Goal: Information Seeking & Learning: Learn about a topic

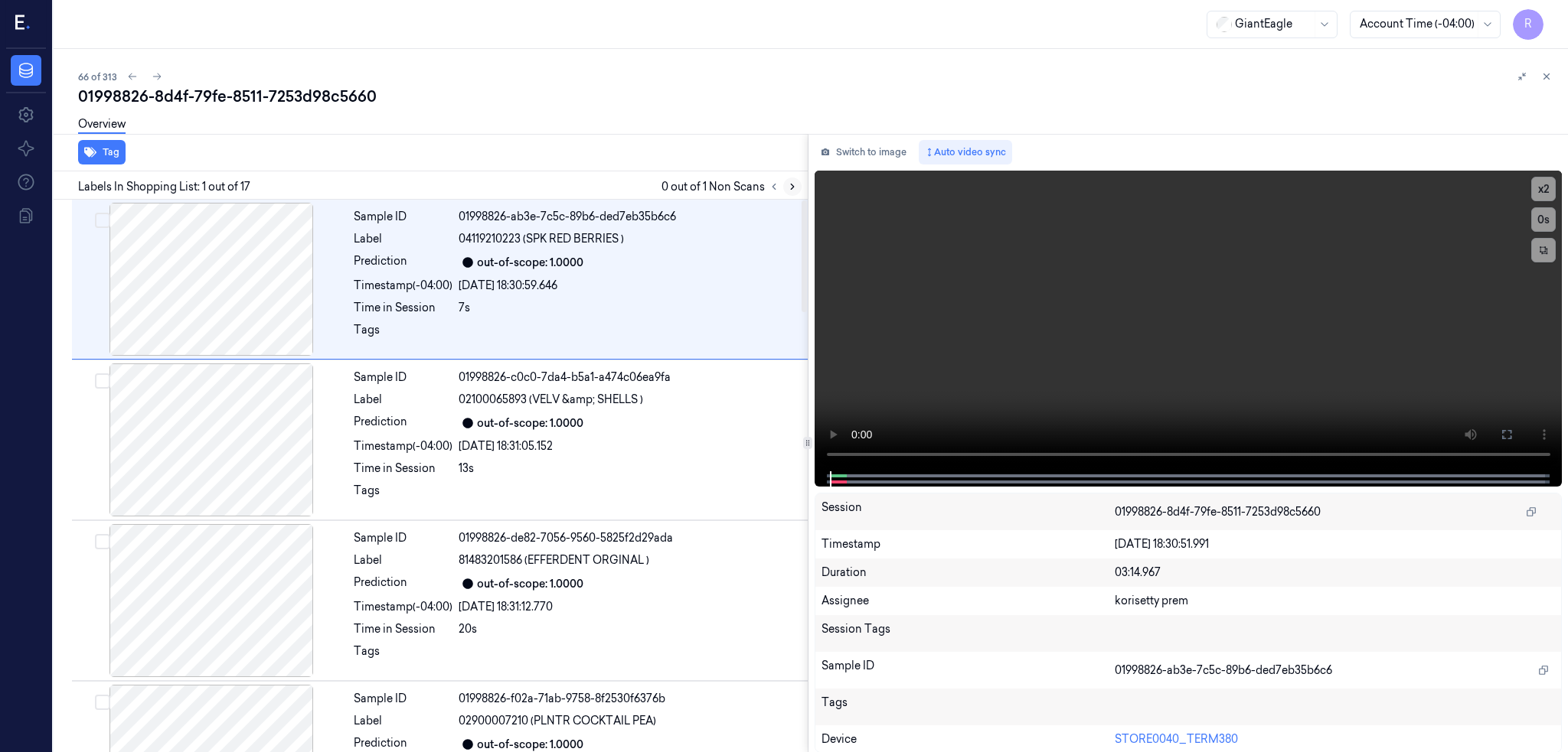
click at [798, 186] on icon at bounding box center [792, 186] width 11 height 11
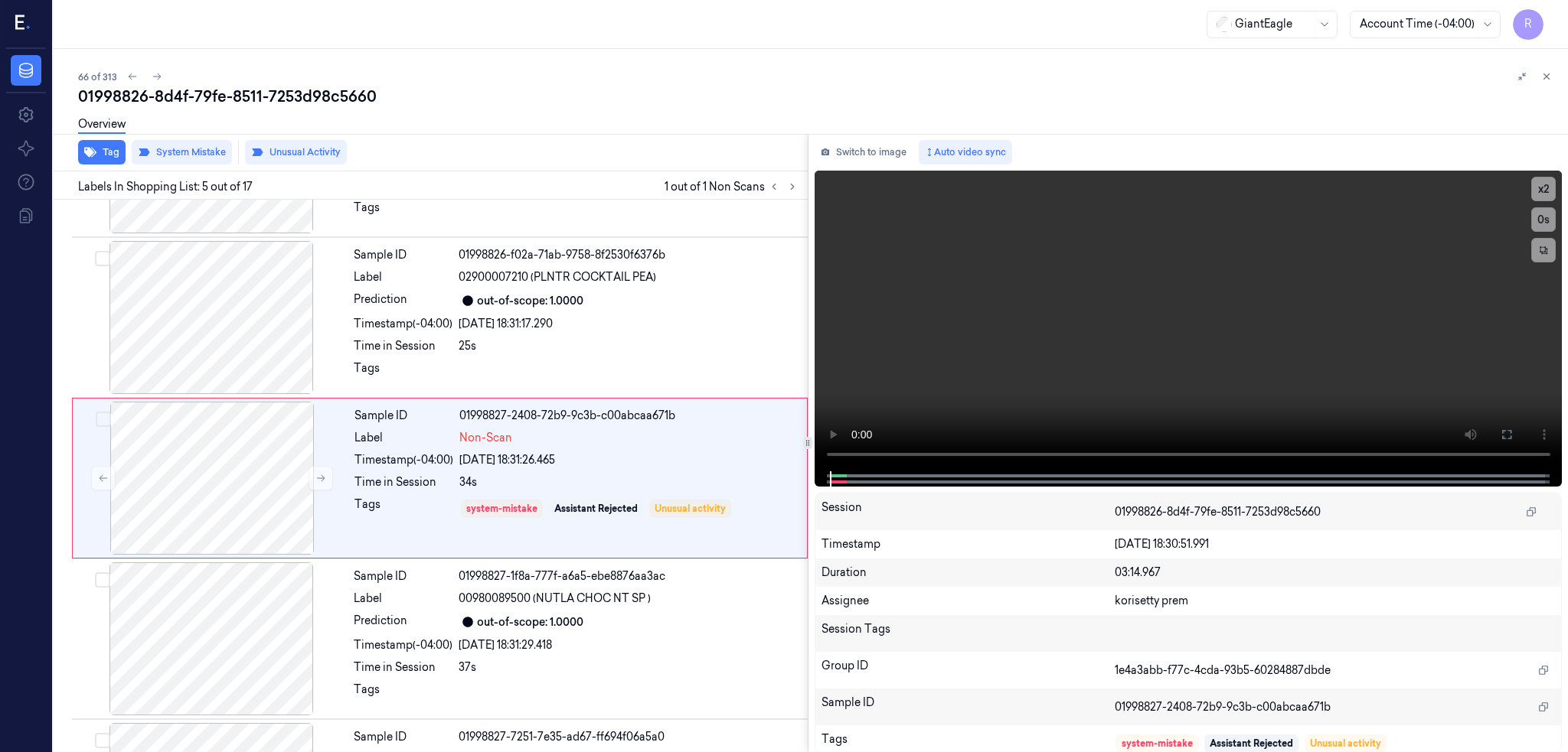
scroll to position [446, 0]
click at [212, 325] on div at bounding box center [211, 316] width 272 height 153
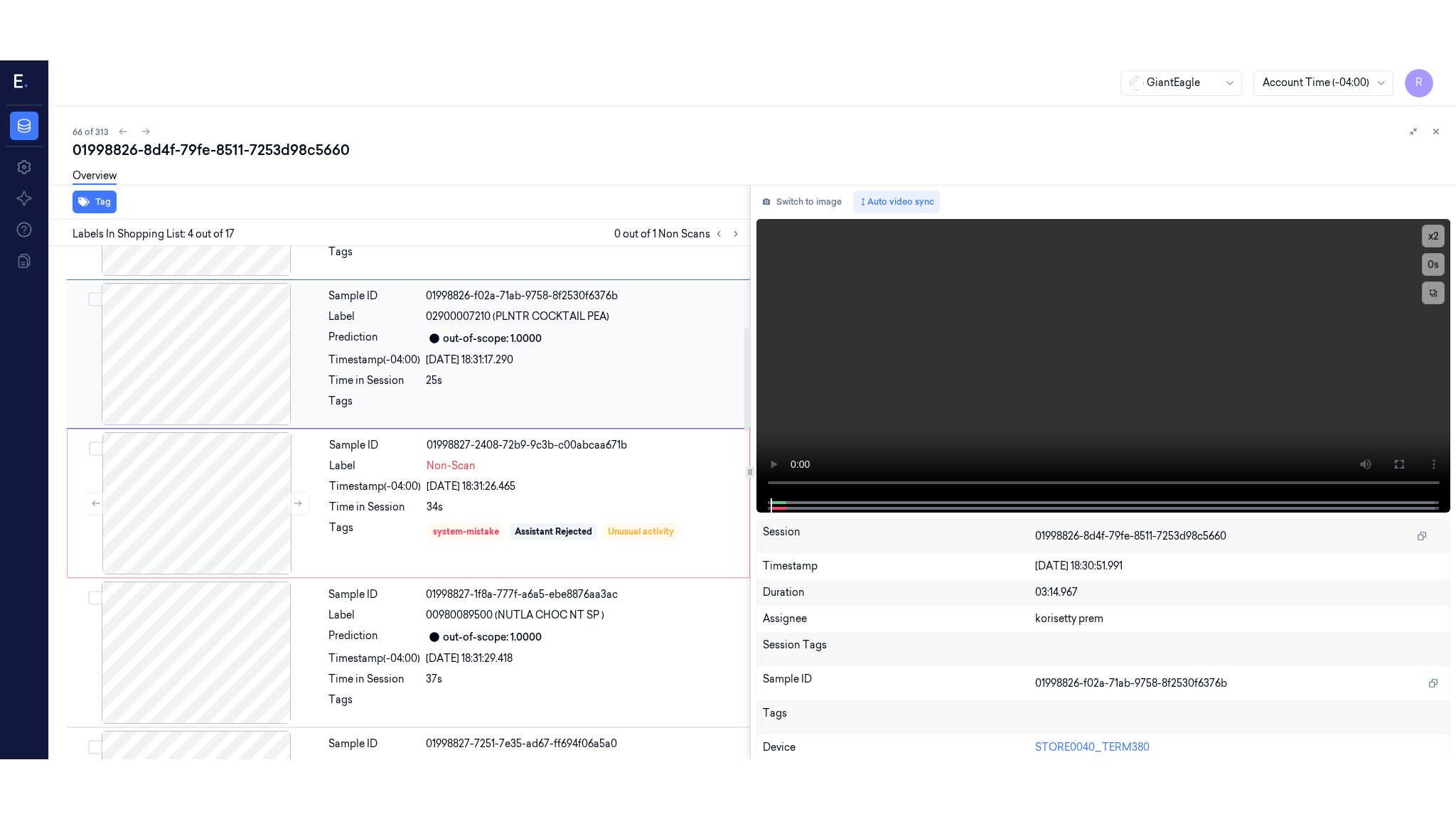
scroll to position [265, 0]
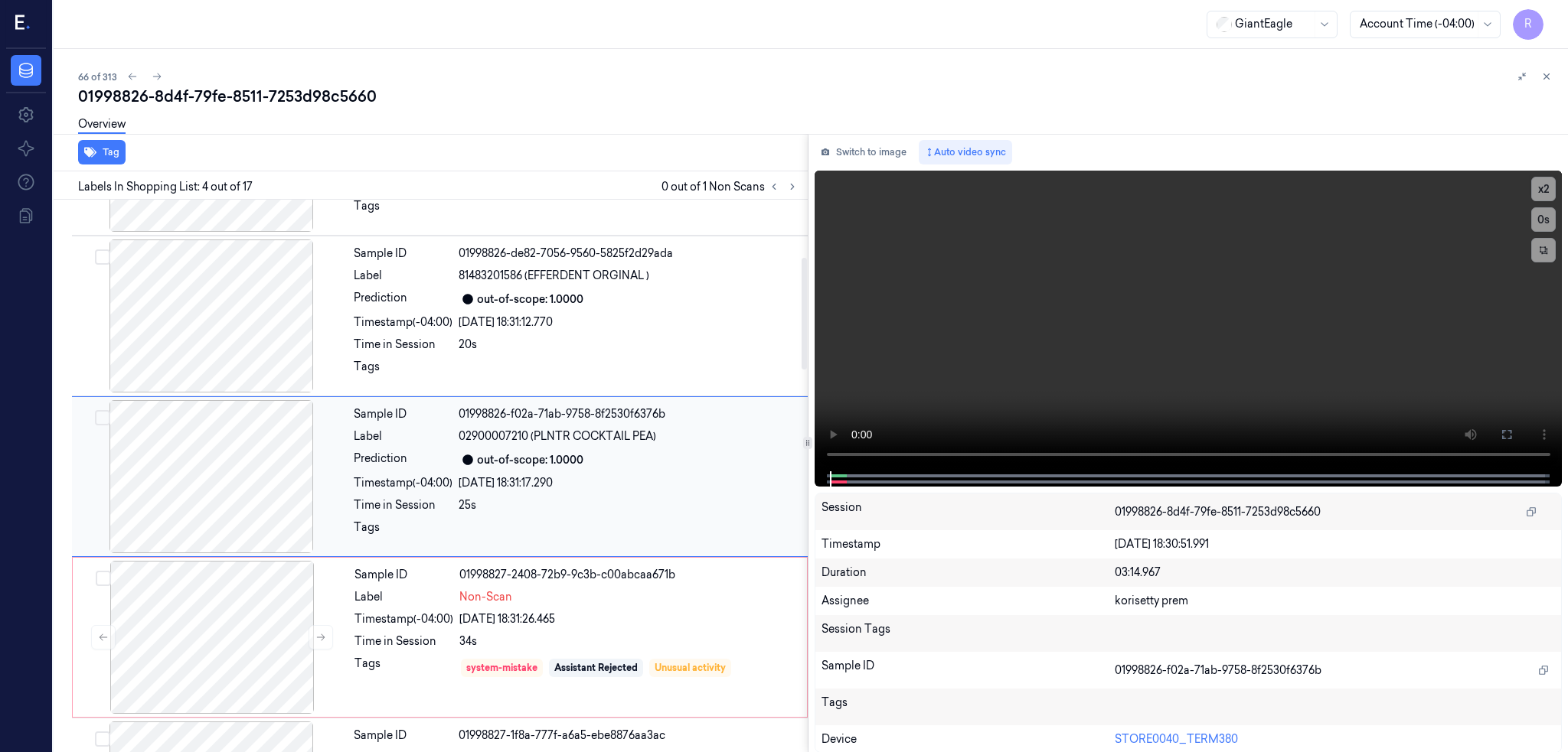
click at [240, 485] on div at bounding box center [211, 476] width 272 height 153
click at [1519, 428] on button at bounding box center [1507, 434] width 24 height 24
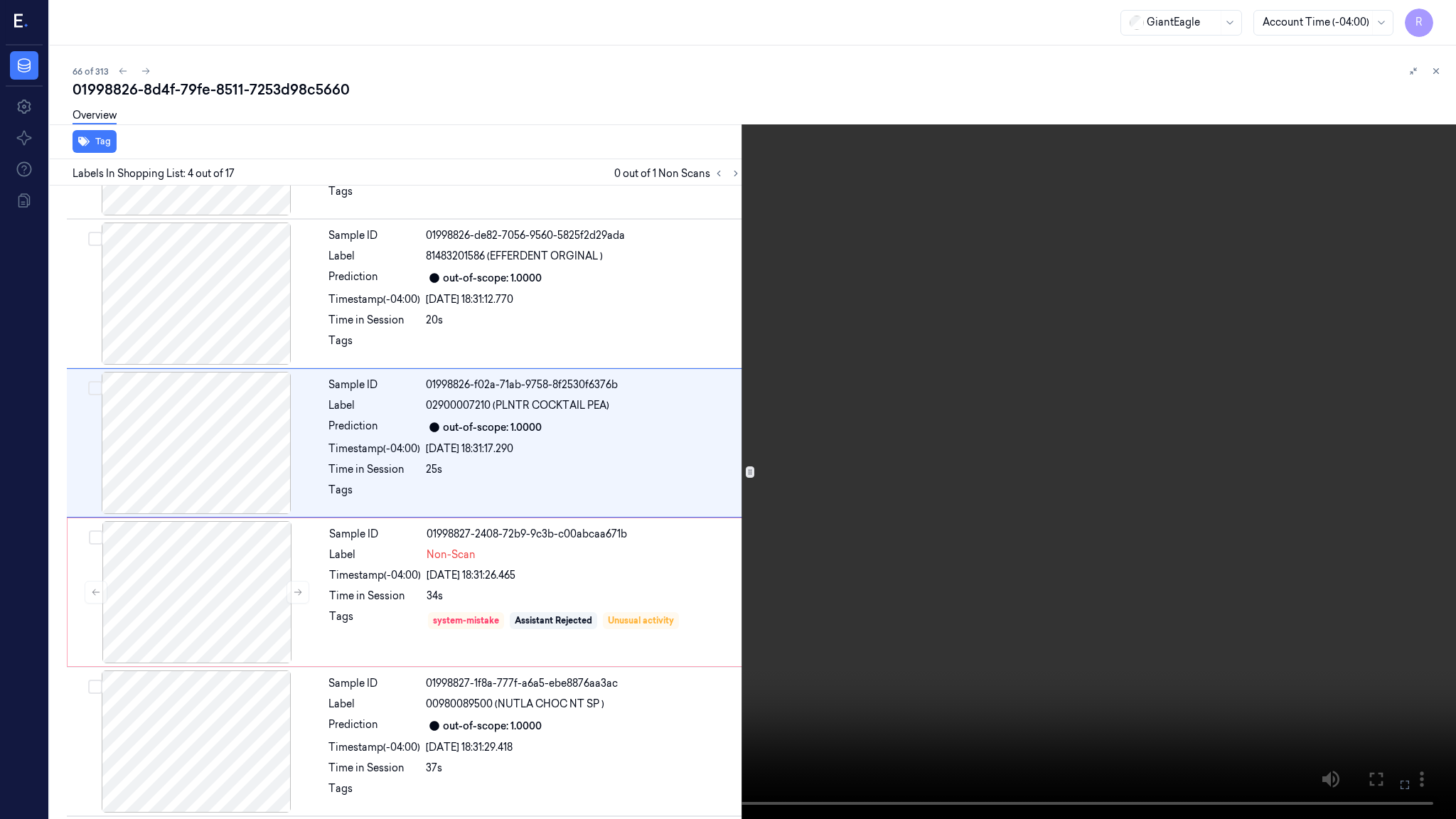
click at [546, 516] on video at bounding box center [728, 410] width 1456 height 819
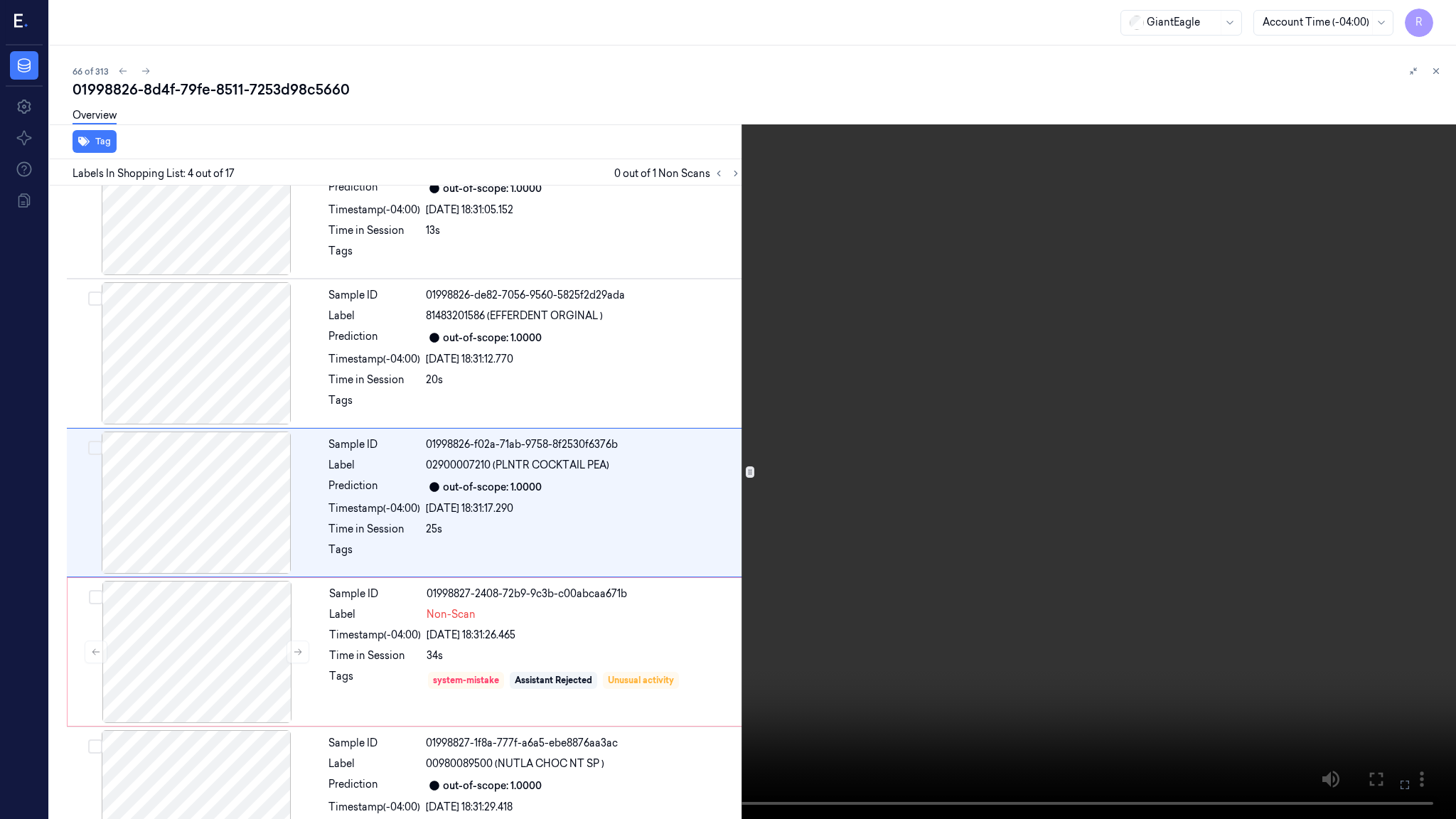
click at [527, 566] on video at bounding box center [728, 410] width 1456 height 819
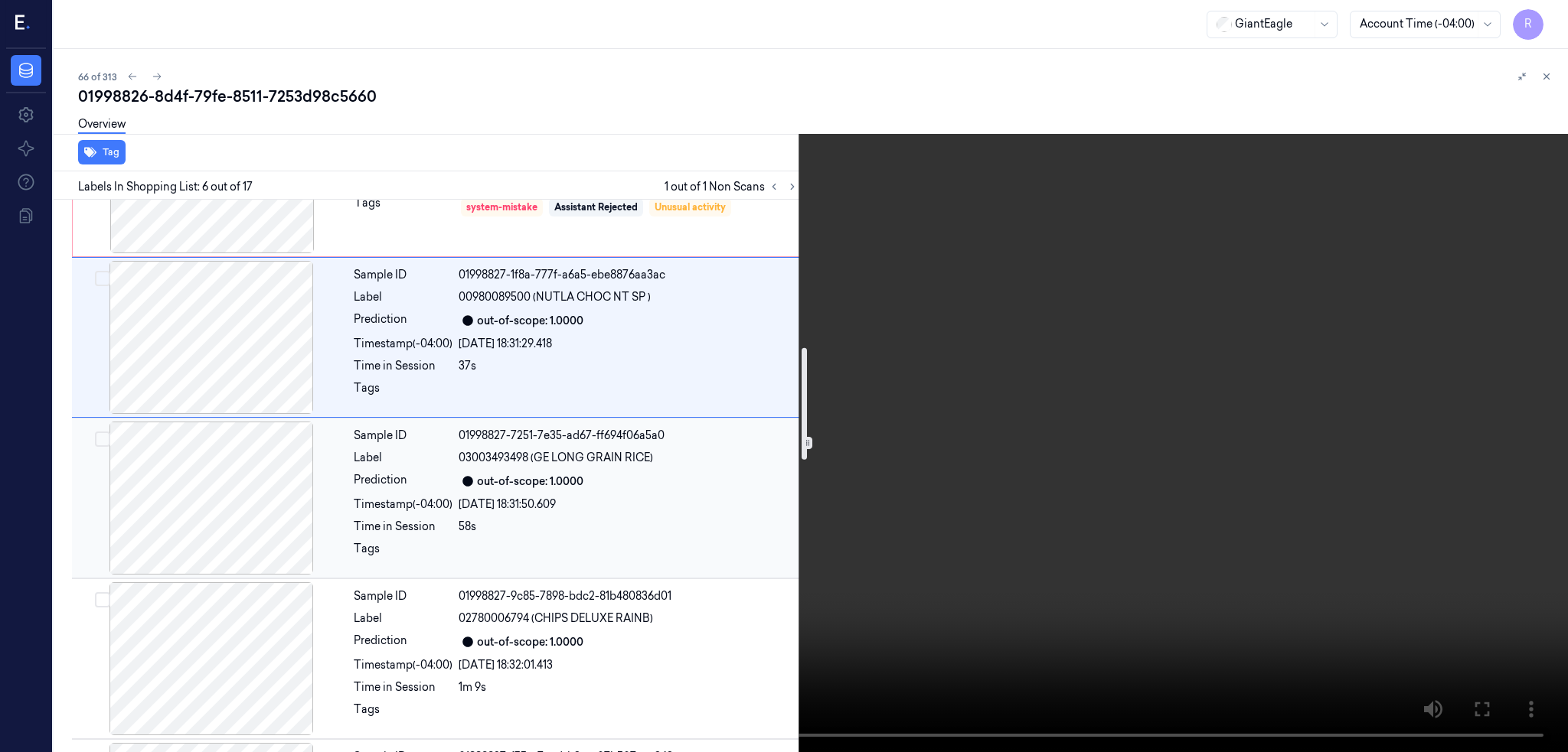
scroll to position [644, 0]
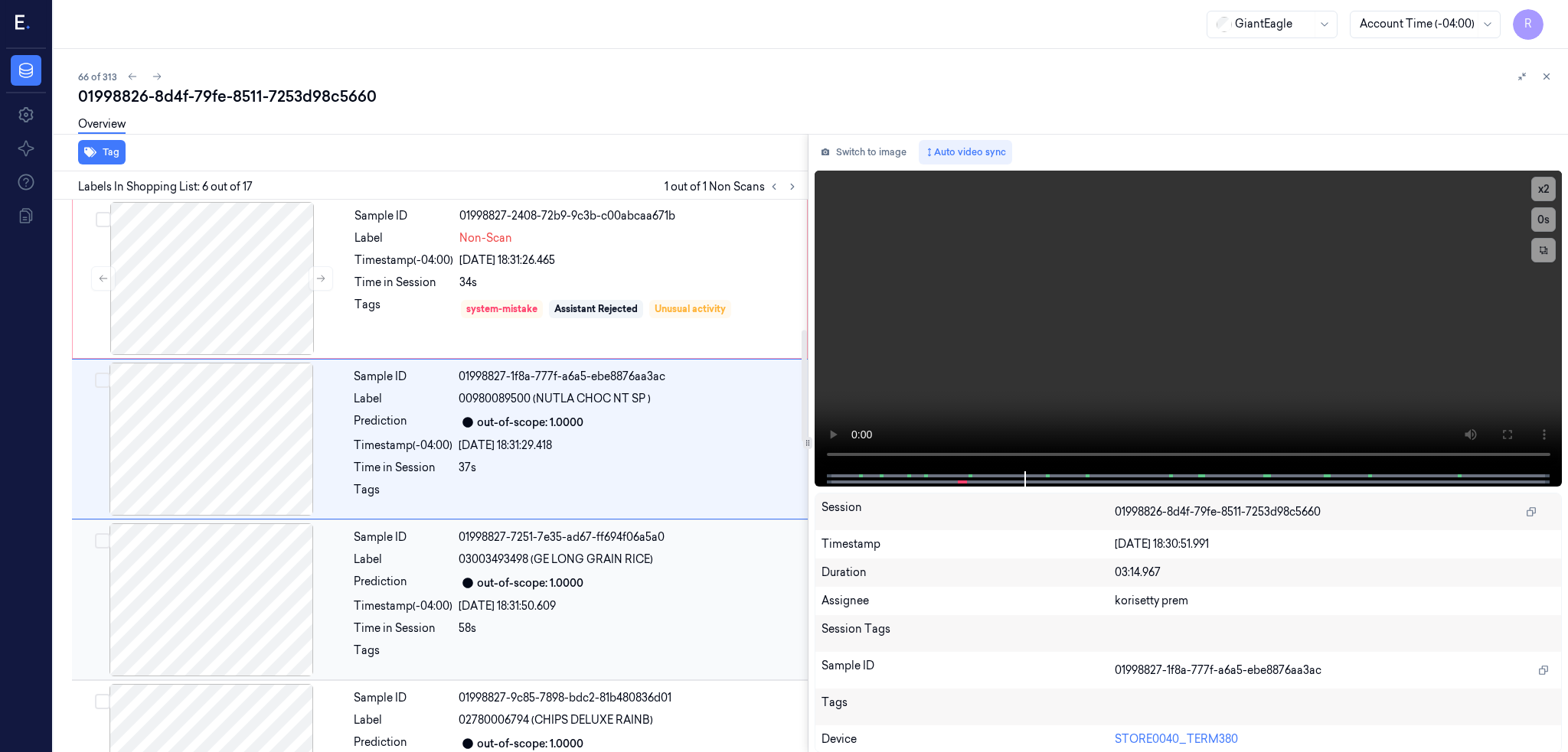
click at [279, 605] on div at bounding box center [211, 600] width 272 height 153
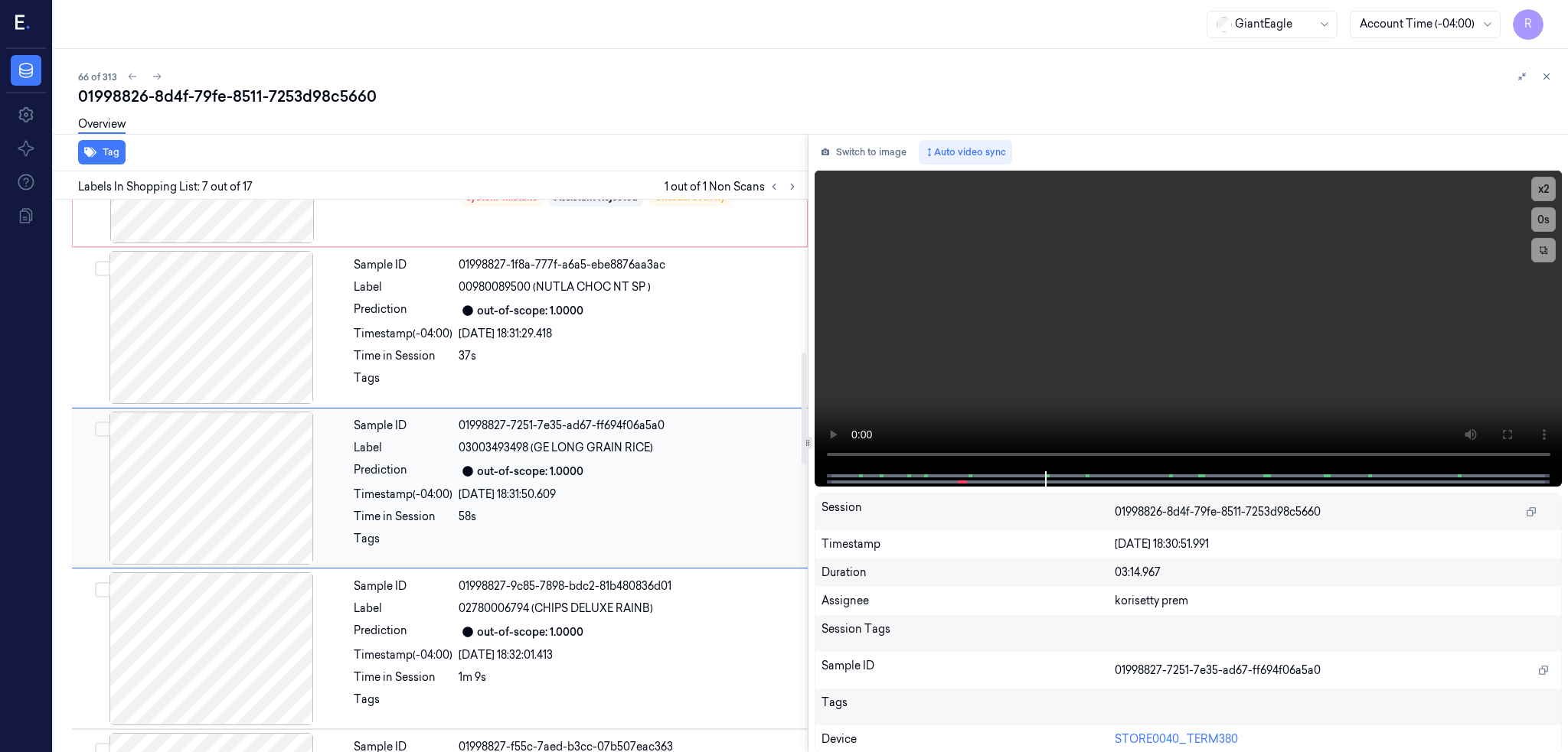
scroll to position [767, 0]
